Goal: Task Accomplishment & Management: Use online tool/utility

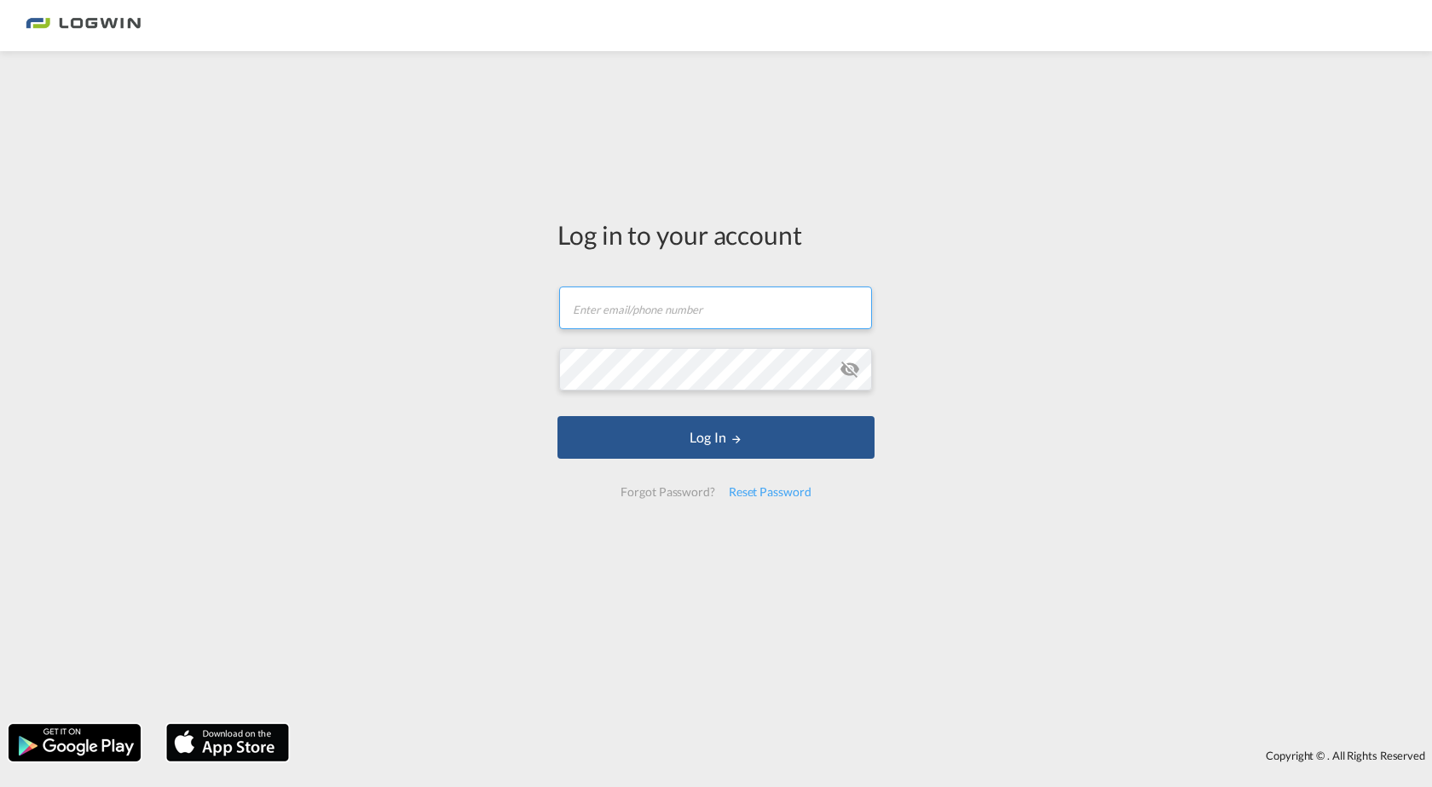
click at [628, 308] on input "text" at bounding box center [715, 307] width 313 height 43
click at [557, 416] on button "Log In" at bounding box center [715, 437] width 317 height 43
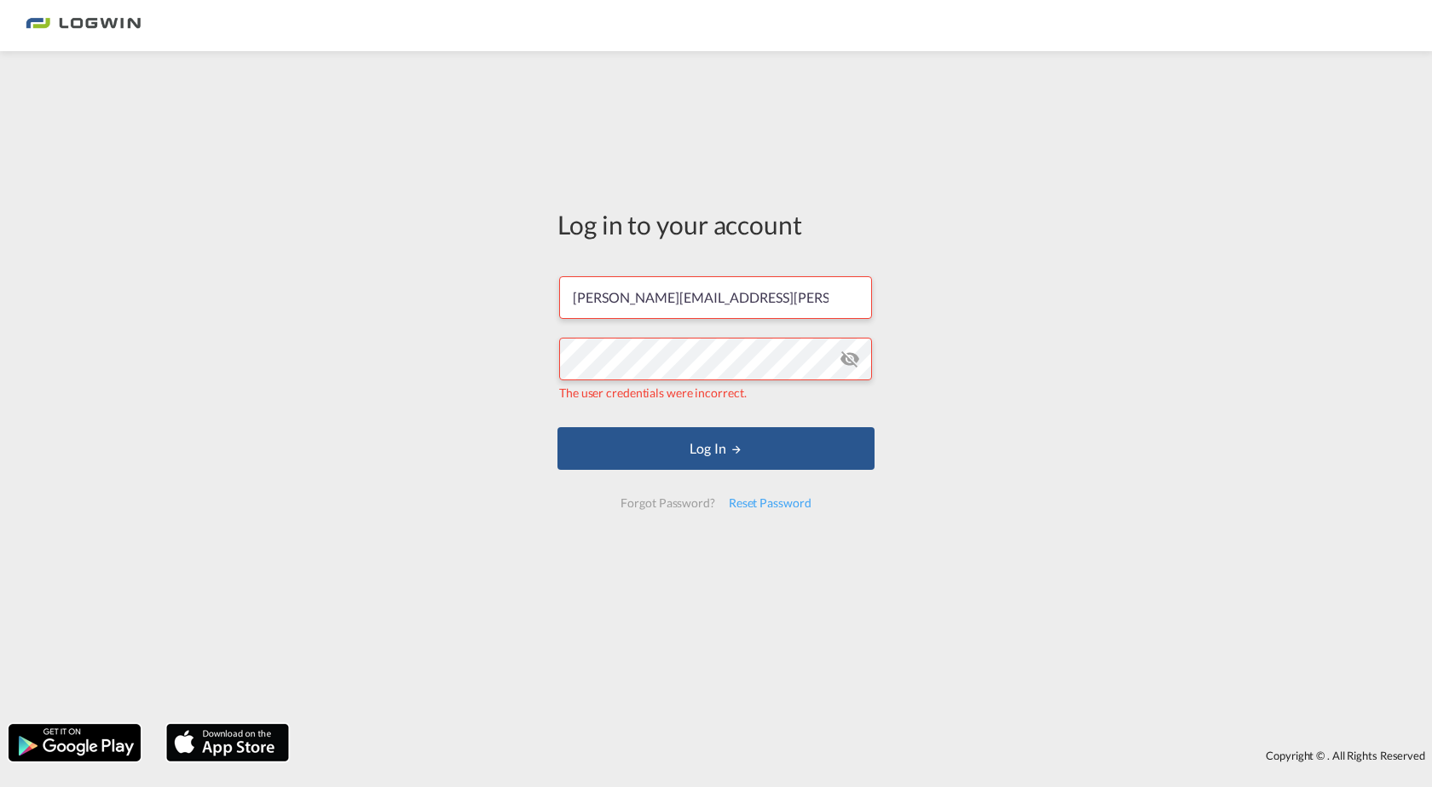
click at [848, 361] on md-icon "icon-eye-off" at bounding box center [849, 359] width 20 height 20
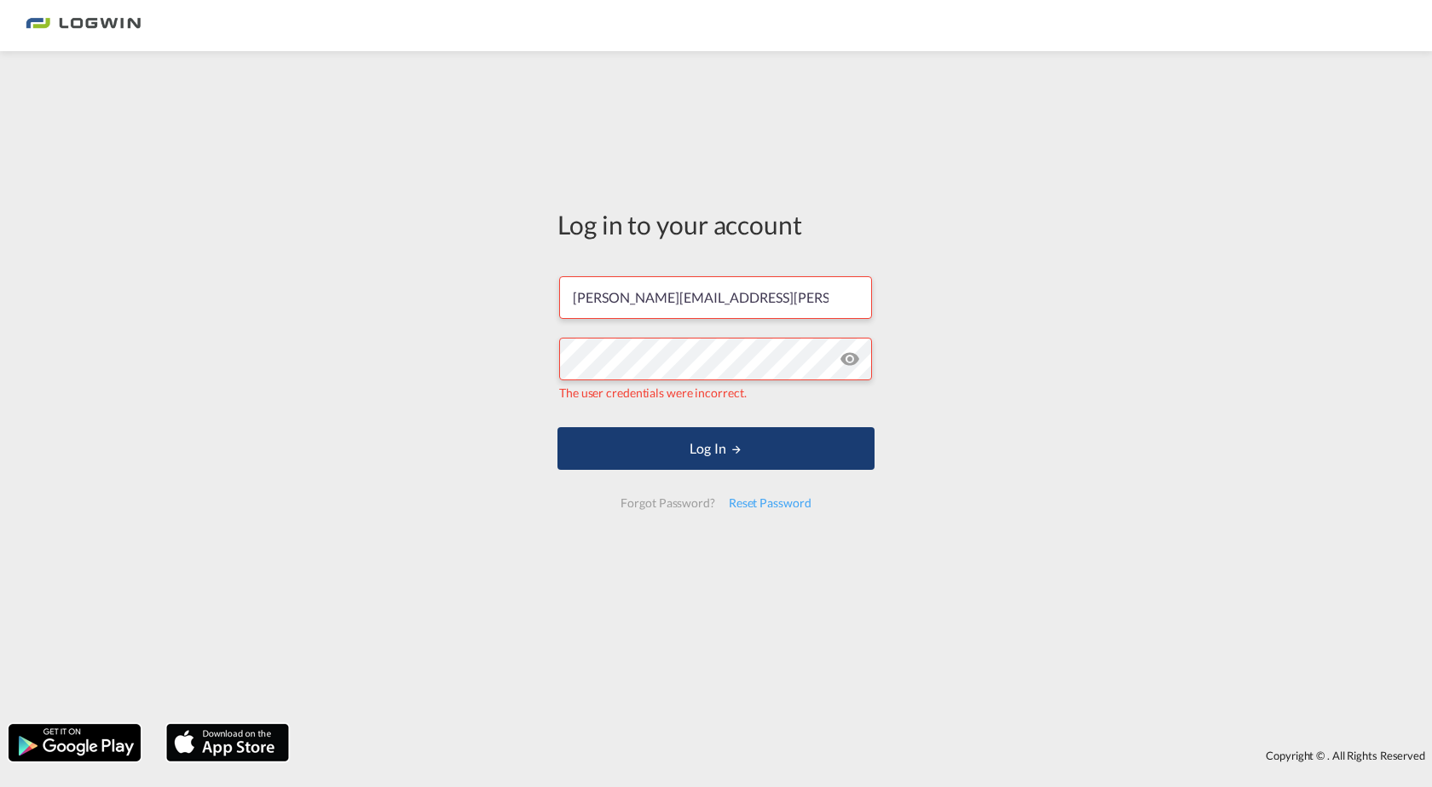
click at [721, 447] on button "Log In" at bounding box center [715, 448] width 317 height 43
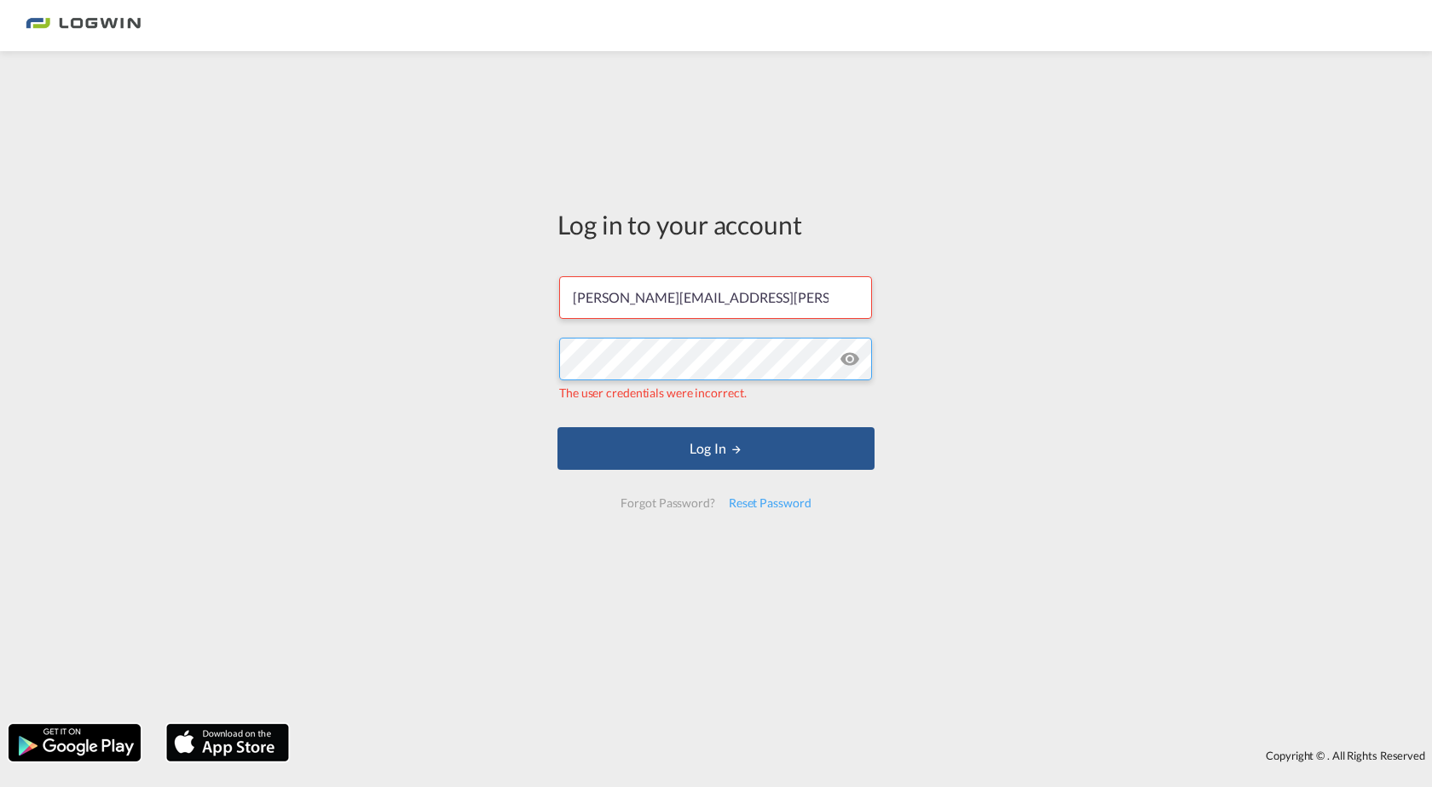
click at [508, 373] on div "Log in to your account [PERSON_NAME][EMAIL_ADDRESS][PERSON_NAME][DOMAIN_NAME] T…" at bounding box center [716, 387] width 1432 height 655
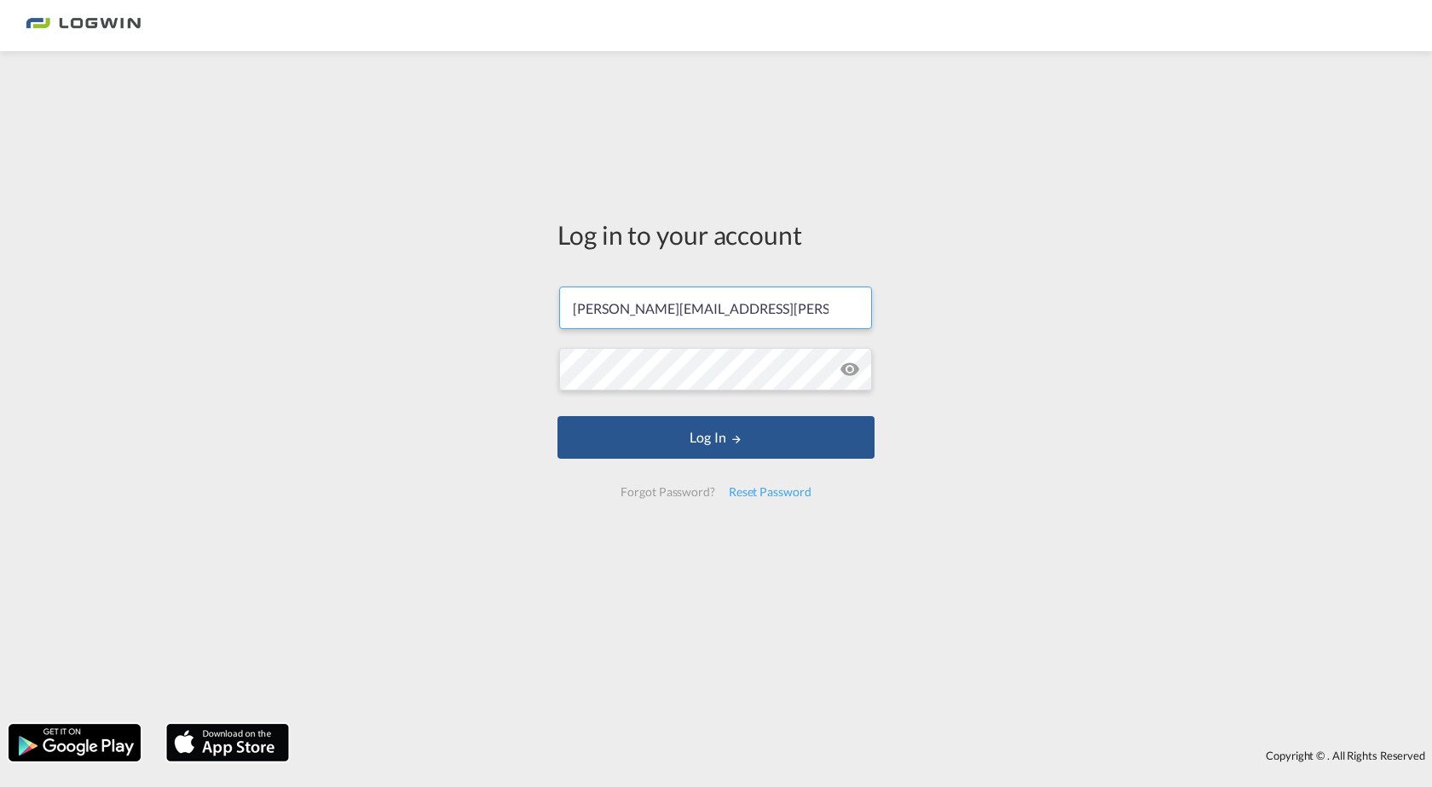
drag, startPoint x: 781, startPoint y: 305, endPoint x: 303, endPoint y: 321, distance: 477.5
click at [303, 321] on div "Log in to your account [PERSON_NAME][EMAIL_ADDRESS][PERSON_NAME][DOMAIN_NAME] L…" at bounding box center [716, 387] width 1432 height 655
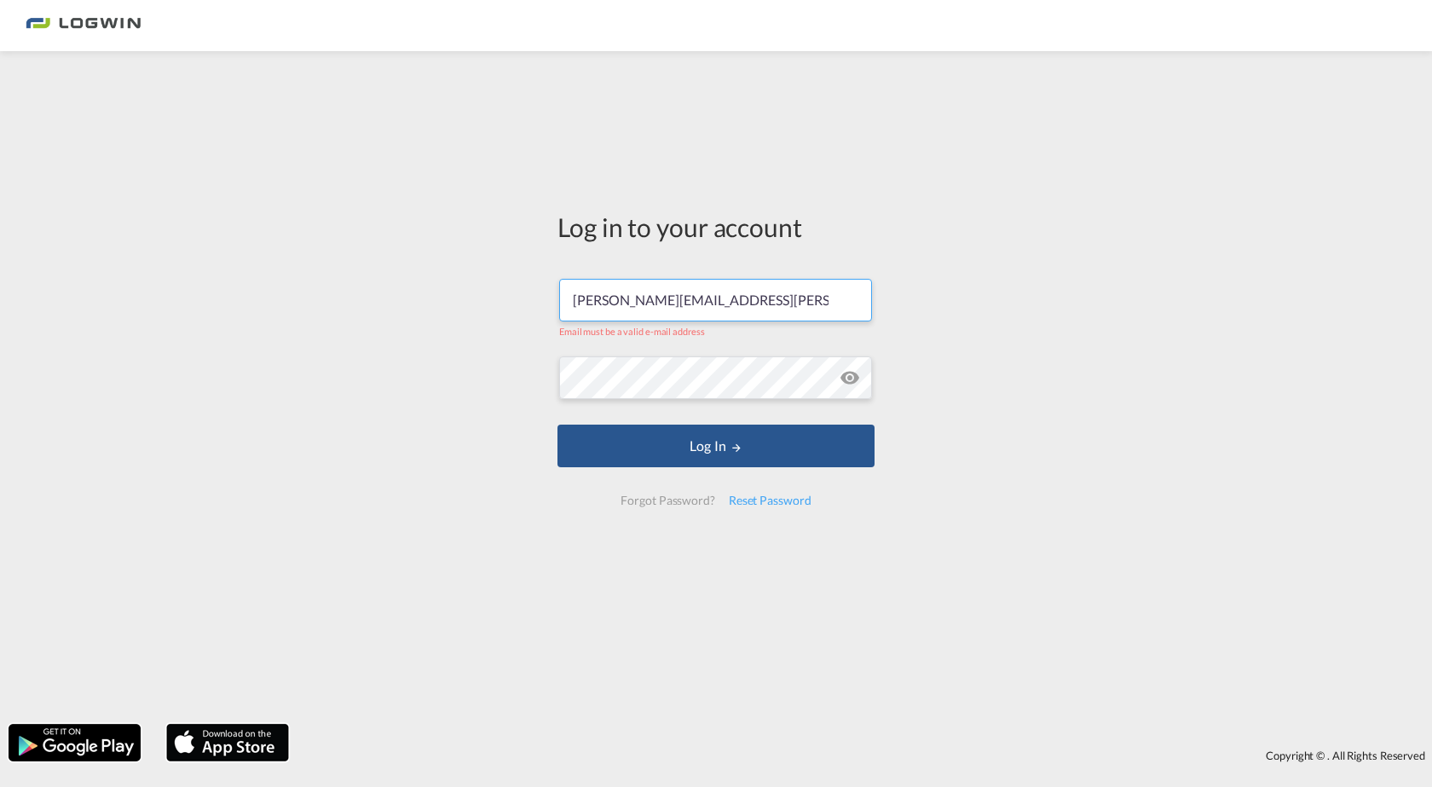
type input "[PERSON_NAME][EMAIL_ADDRESS][PERSON_NAME][DOMAIN_NAME]"
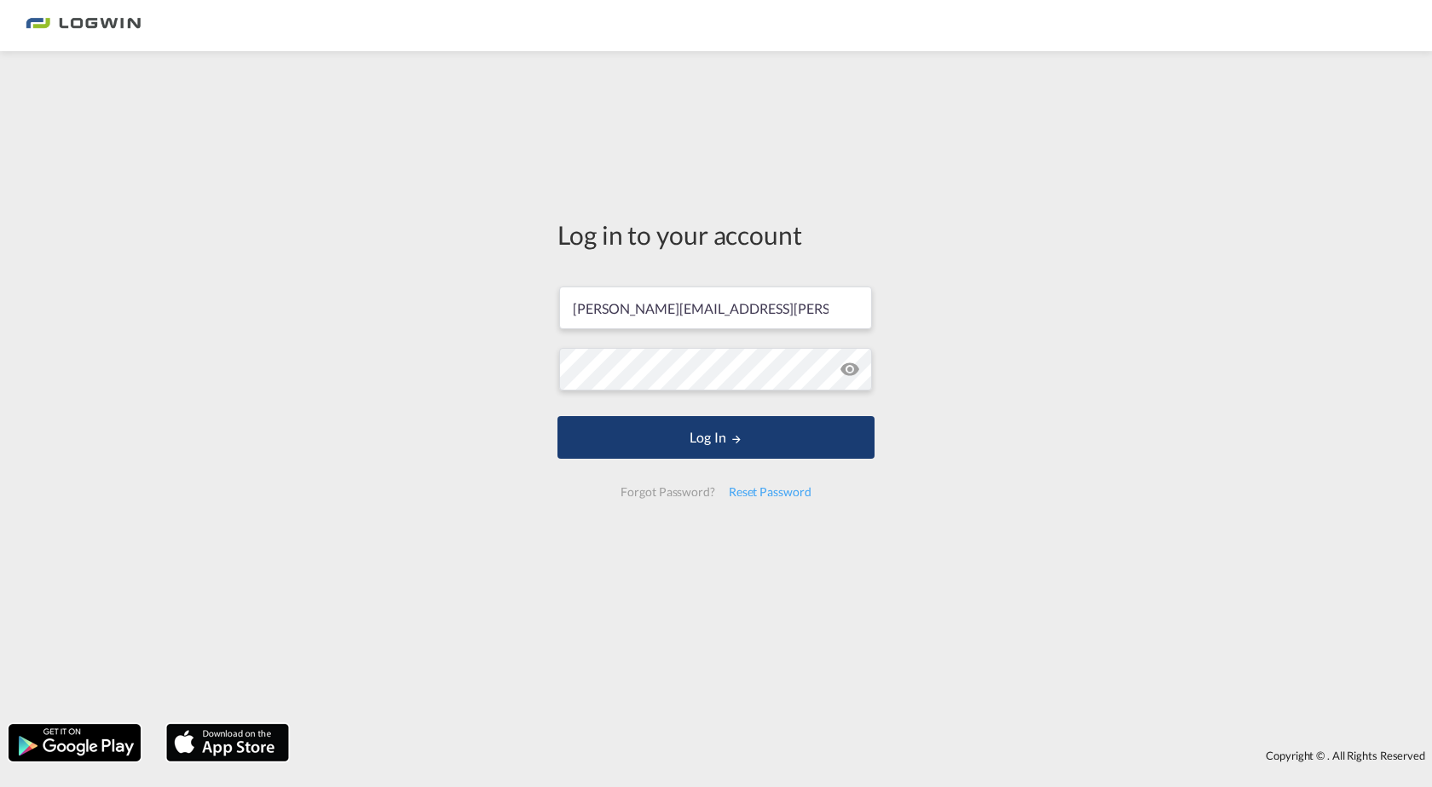
click at [723, 429] on button "Log In" at bounding box center [715, 437] width 317 height 43
